Goal: Book appointment/travel/reservation

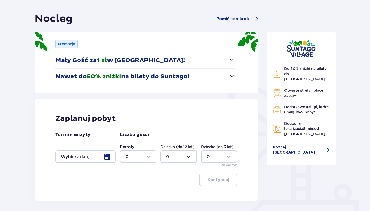
scroll to position [30, 0]
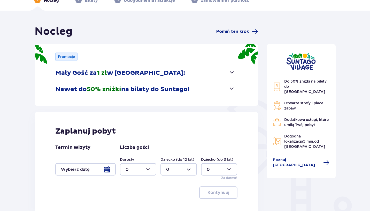
click at [185, 75] on button "Mały Gość za 1 zł w [GEOGRAPHIC_DATA]!" at bounding box center [145, 73] width 180 height 16
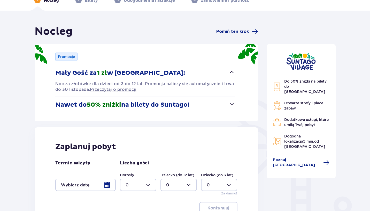
click at [187, 104] on p "Nawet do 50% zniżki na bilety do [GEOGRAPHIC_DATA]!" at bounding box center [122, 105] width 134 height 8
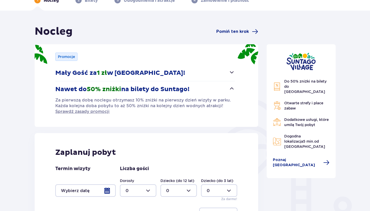
scroll to position [84, 0]
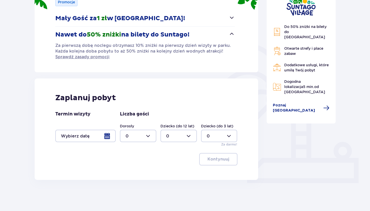
click at [98, 136] on div at bounding box center [85, 136] width 61 height 12
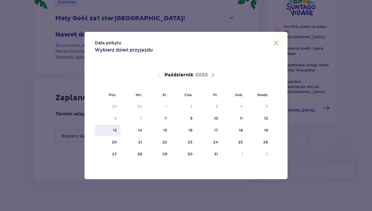
click at [115, 131] on div "13" at bounding box center [115, 129] width 4 height 5
click at [133, 130] on div "14" at bounding box center [133, 130] width 26 height 11
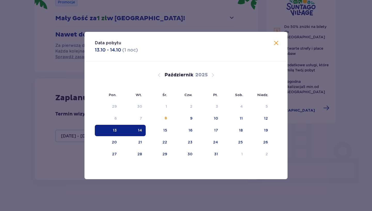
type input "[DATE] - [DATE]"
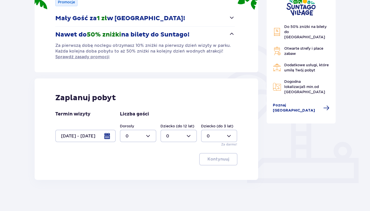
click at [136, 137] on div at bounding box center [138, 136] width 36 height 12
click at [126, 161] on p "1" at bounding box center [127, 163] width 2 height 6
type input "1"
click at [181, 134] on div at bounding box center [179, 136] width 36 height 12
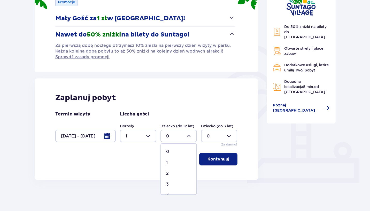
click at [176, 165] on span "1" at bounding box center [178, 162] width 35 height 11
type input "1"
click at [222, 159] on p "Kontynuuj" at bounding box center [219, 159] width 22 height 6
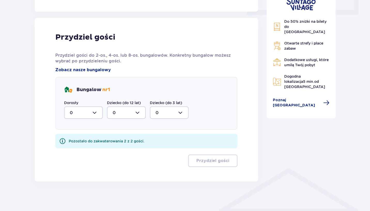
scroll to position [254, 0]
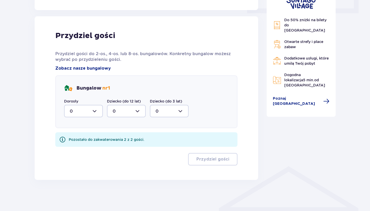
click at [86, 109] on div at bounding box center [83, 111] width 39 height 12
click at [82, 135] on div "1" at bounding box center [83, 138] width 27 height 6
type input "1"
click at [121, 110] on div at bounding box center [126, 111] width 39 height 12
click at [122, 138] on div "1" at bounding box center [126, 138] width 27 height 6
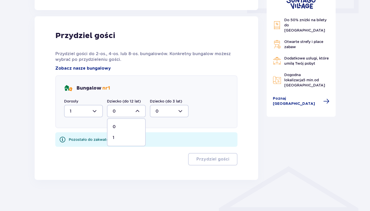
type input "1"
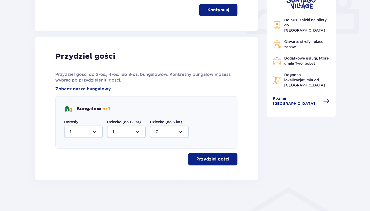
scroll to position [233, 0]
click at [214, 161] on p "Przydziel gości" at bounding box center [213, 159] width 33 height 6
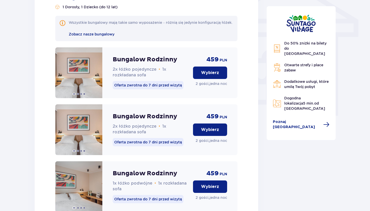
scroll to position [416, 0]
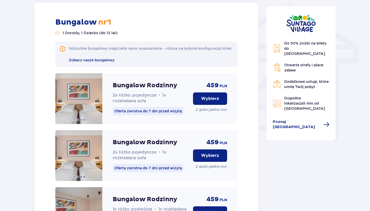
click at [223, 105] on button "Wybierz" at bounding box center [210, 98] width 34 height 12
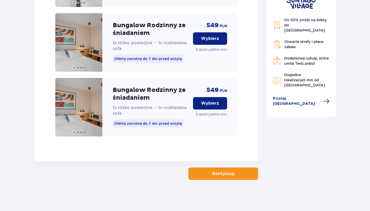
scroll to position [838, 0]
click at [244, 176] on button "Kontynuuj" at bounding box center [223, 173] width 70 height 12
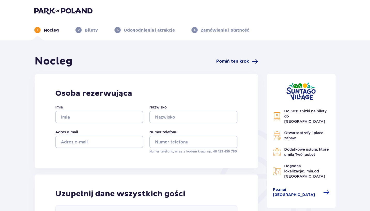
click at [245, 59] on span "Pomiń ten krok" at bounding box center [232, 61] width 33 height 6
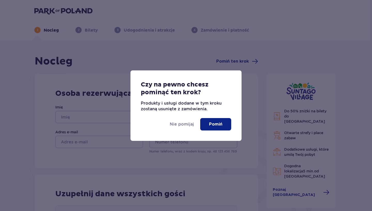
click at [218, 125] on p "Pomiń" at bounding box center [215, 124] width 13 height 6
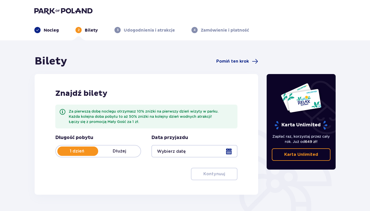
click at [77, 148] on p "1 dzień" at bounding box center [77, 151] width 42 height 6
click at [84, 150] on p "1 dzień" at bounding box center [77, 151] width 42 height 6
click at [177, 150] on div at bounding box center [195, 151] width 86 height 12
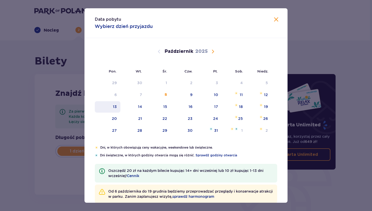
click at [115, 105] on div "13" at bounding box center [115, 106] width 4 height 5
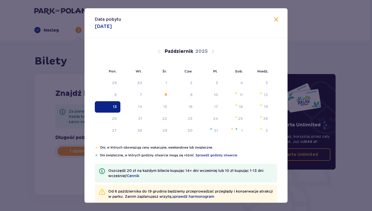
type input "[DATE]"
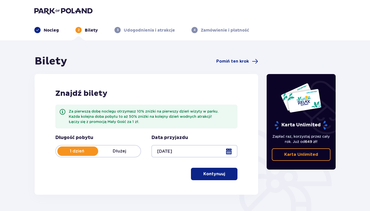
click at [225, 172] on span "button" at bounding box center [226, 174] width 6 height 6
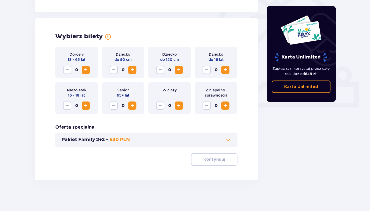
scroll to position [160, 0]
click at [226, 72] on span "Zwiększ" at bounding box center [225, 69] width 6 height 6
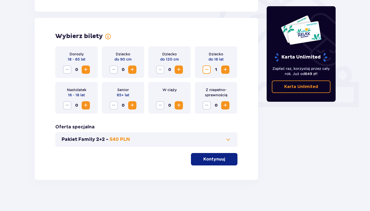
click at [86, 70] on span "Zwiększ" at bounding box center [86, 69] width 6 height 6
click at [215, 159] on p "Kontynuuj" at bounding box center [214, 159] width 22 height 6
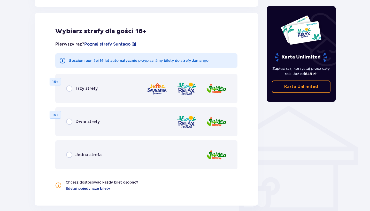
scroll to position [315, 0]
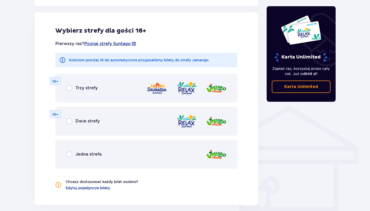
click at [67, 154] on input "radio" at bounding box center [69, 154] width 6 height 6
radio input "true"
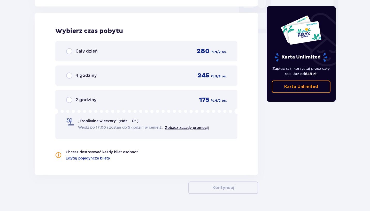
scroll to position [513, 0]
click at [154, 52] on div "Cały dzień 280 PLN / 2 os." at bounding box center [146, 51] width 161 height 8
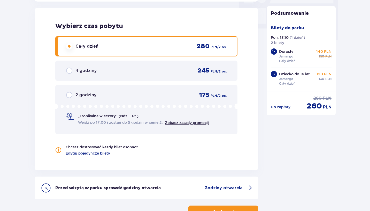
scroll to position [556, 0]
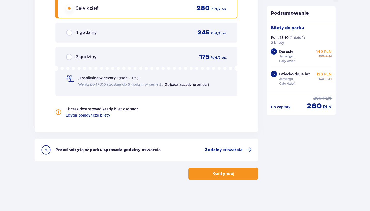
click at [234, 176] on span "button" at bounding box center [235, 173] width 6 height 6
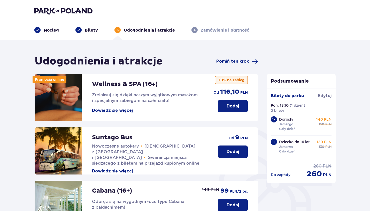
scroll to position [140, 0]
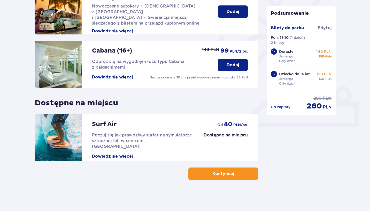
click at [230, 173] on button "Kontynuuj" at bounding box center [223, 173] width 70 height 12
